Goal: Check status: Check status

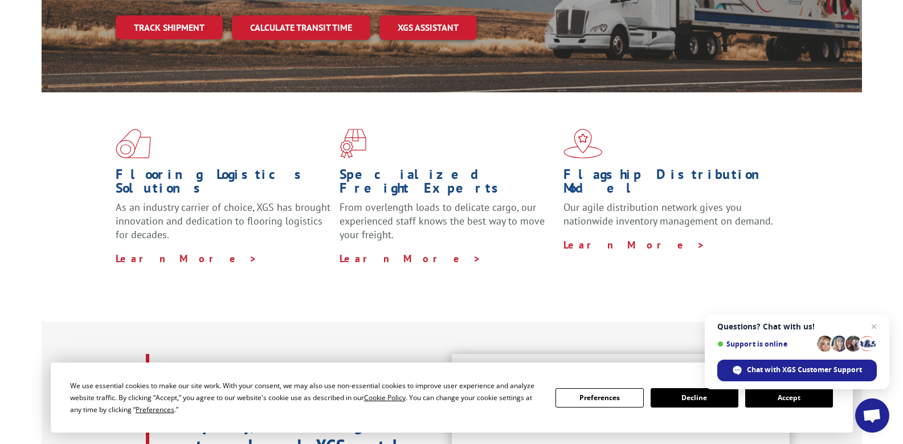
scroll to position [285, 0]
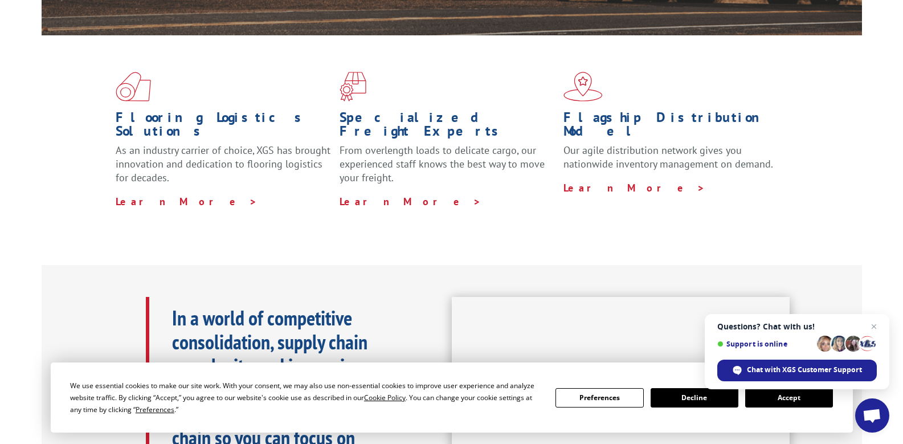
click at [780, 400] on button "Accept" at bounding box center [789, 397] width 88 height 19
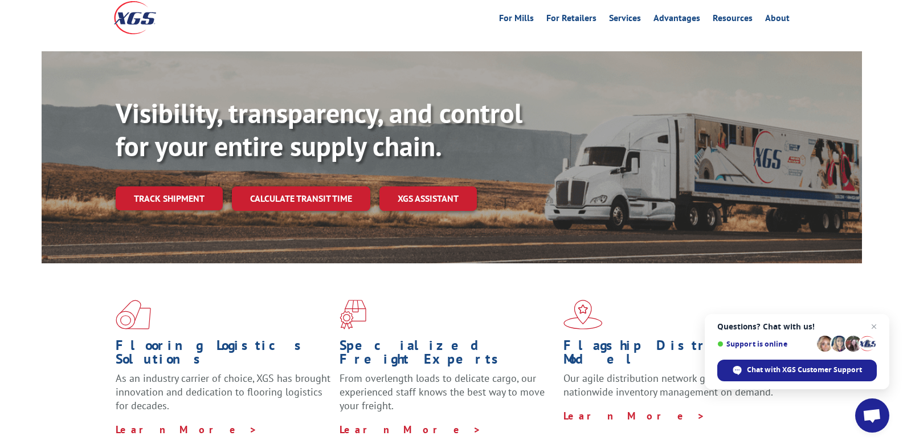
scroll to position [0, 0]
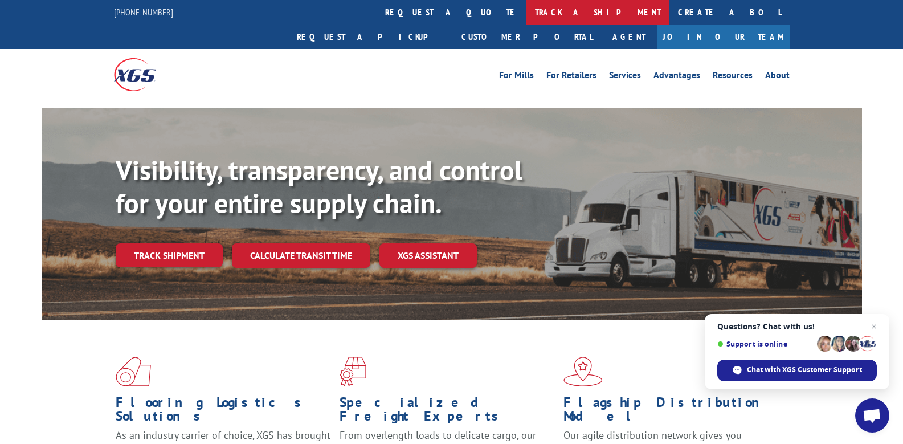
click at [526, 10] on link "track a shipment" at bounding box center [597, 12] width 143 height 24
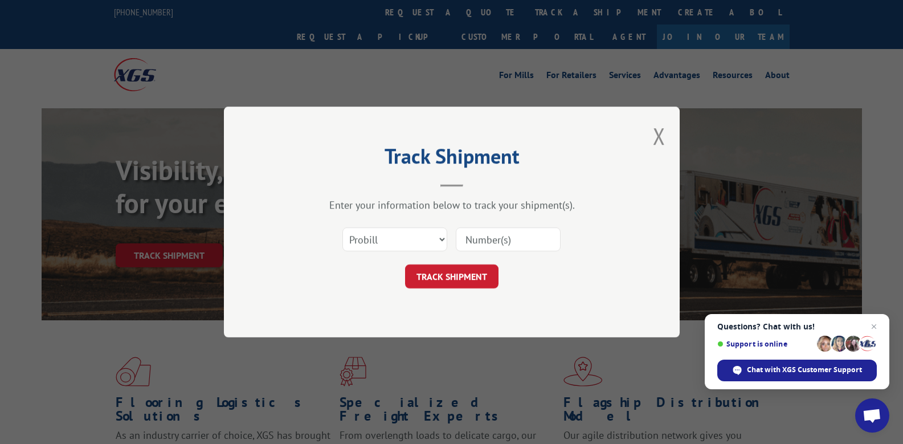
click at [464, 235] on input at bounding box center [508, 239] width 105 height 24
paste input "16945227"
type input "16945227"
click at [477, 272] on button "TRACK SHIPMENT" at bounding box center [451, 276] width 93 height 24
click at [467, 288] on button "TRACK SHIPMENT" at bounding box center [451, 276] width 93 height 24
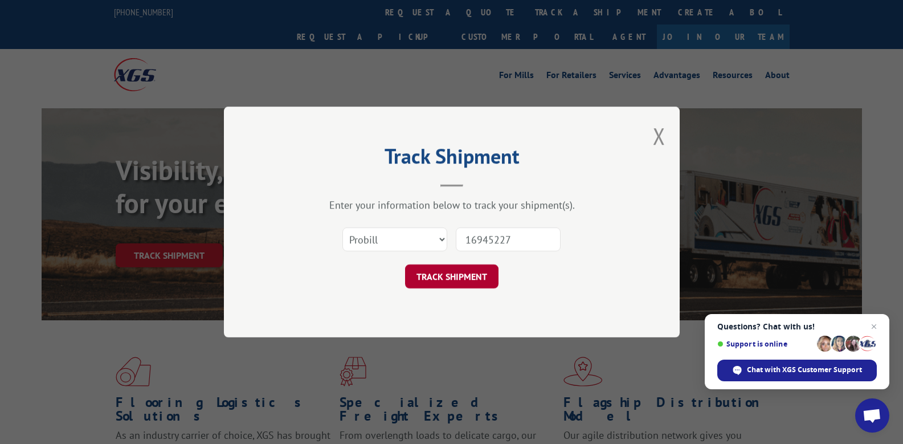
click at [465, 279] on button "TRACK SHIPMENT" at bounding box center [451, 276] width 93 height 24
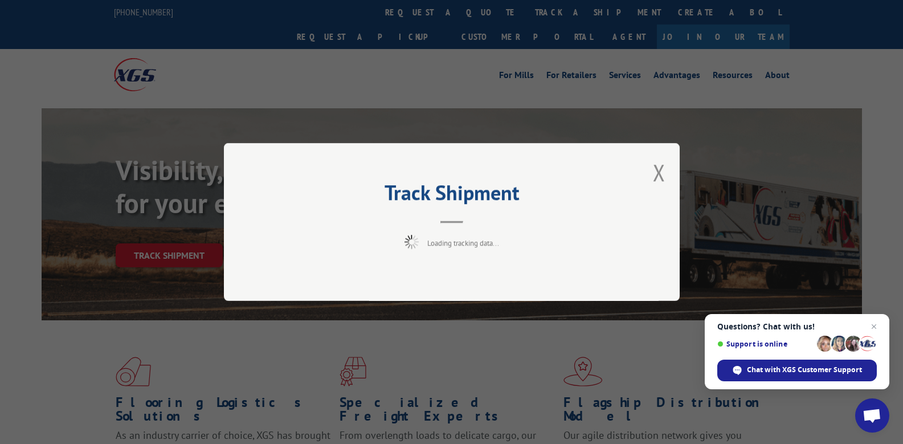
click at [465, 277] on div "Track Shipment Loading tracking data..." at bounding box center [452, 222] width 456 height 158
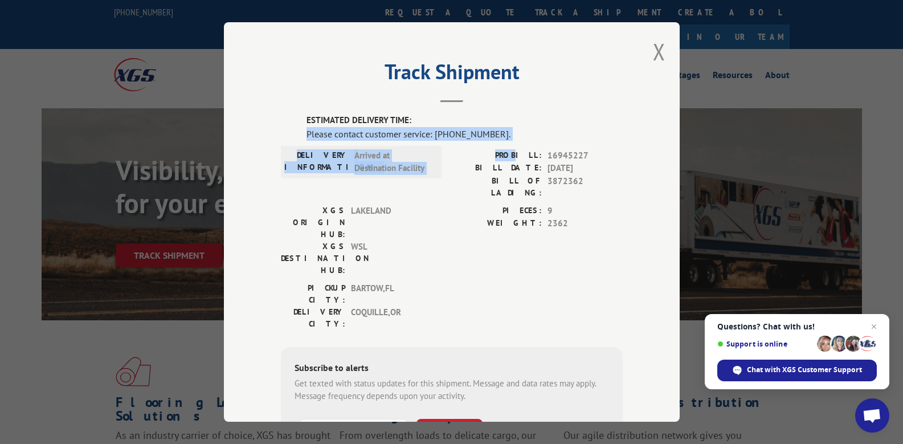
drag, startPoint x: 300, startPoint y: 137, endPoint x: 525, endPoint y: 141, distance: 225.0
click at [525, 141] on div "ESTIMATED DELIVERY TIME: Please contact customer service: [PHONE_NUMBER]. DELIV…" at bounding box center [452, 307] width 342 height 387
